Goal: Task Accomplishment & Management: Manage account settings

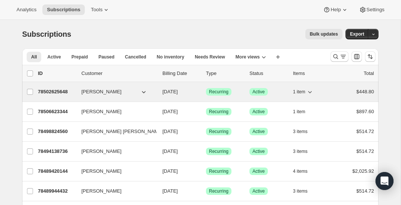
click at [56, 92] on p "78502625648" at bounding box center [56, 91] width 37 height 7
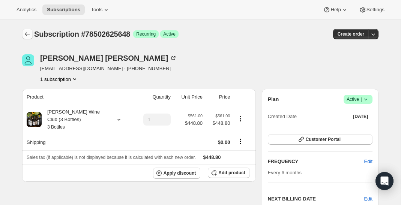
click at [27, 33] on icon "Subscriptions" at bounding box center [27, 33] width 7 height 7
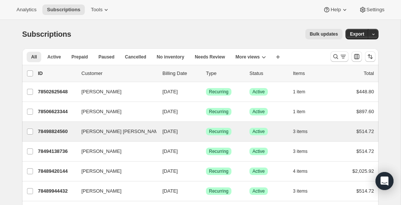
scroll to position [7, 0]
